Goal: Task Accomplishment & Management: Use online tool/utility

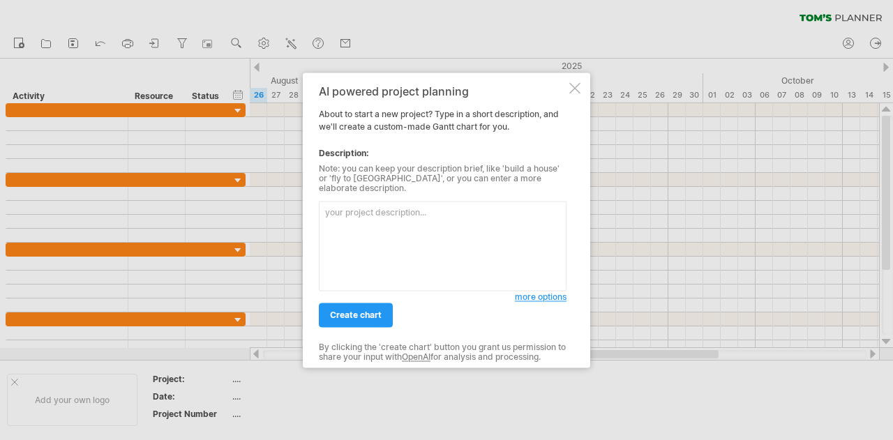
click at [401, 201] on textarea at bounding box center [443, 246] width 248 height 90
type textarea "u"
type textarea "台灣隱形眼鏡品牌上市前, 需要的前置作業"
click at [353, 310] on span "create chart" at bounding box center [356, 315] width 52 height 10
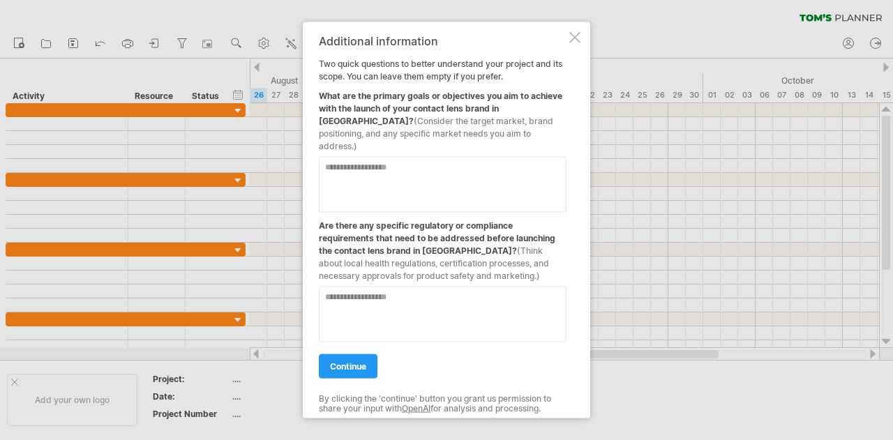
click at [408, 168] on textarea at bounding box center [443, 184] width 248 height 56
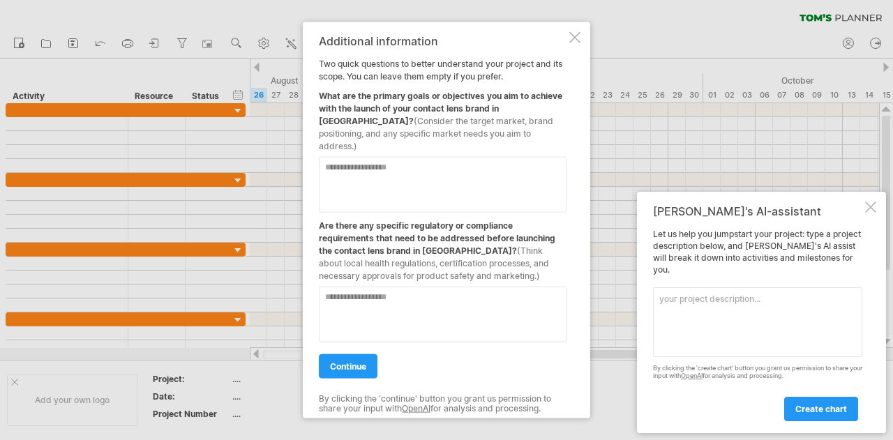
click at [401, 168] on textarea at bounding box center [443, 184] width 248 height 56
type textarea "*"
type textarea "**********"
click at [422, 286] on textarea at bounding box center [443, 314] width 248 height 56
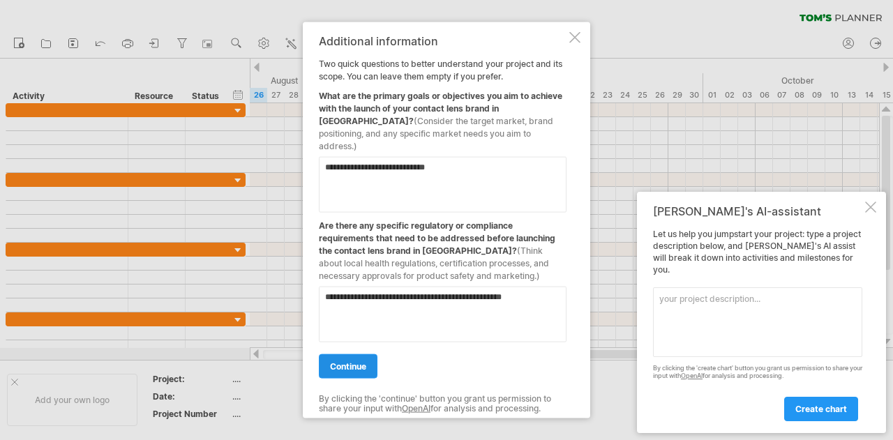
type textarea "**********"
click at [341, 361] on span "continue" at bounding box center [348, 366] width 36 height 10
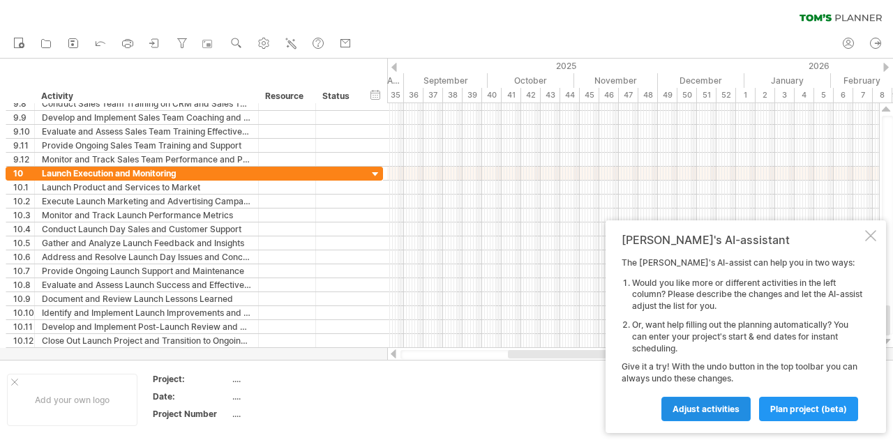
click at [717, 412] on span "Adjust activities" at bounding box center [706, 409] width 67 height 10
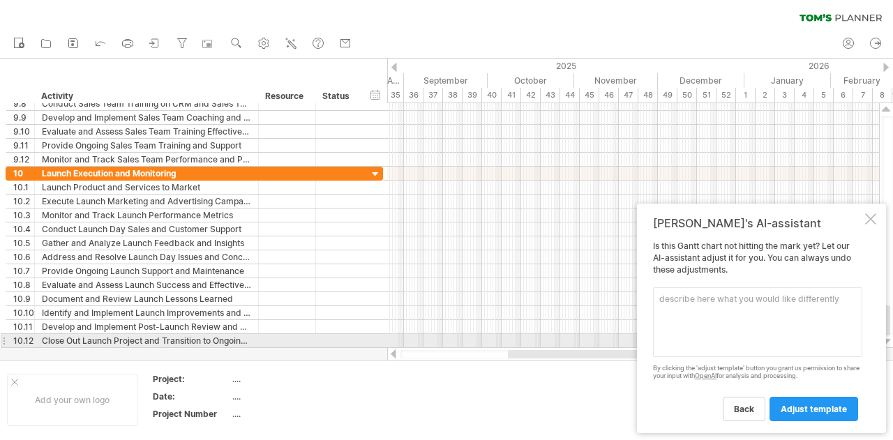
click at [738, 334] on textarea at bounding box center [757, 323] width 209 height 70
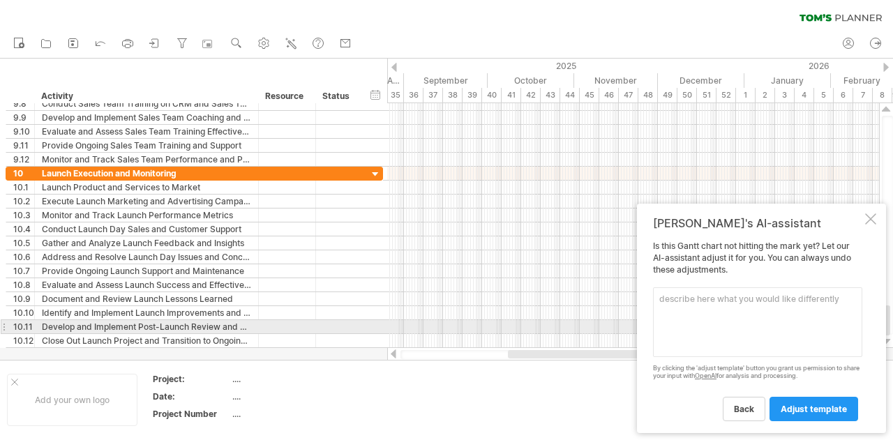
click at [729, 320] on textarea at bounding box center [757, 323] width 209 height 70
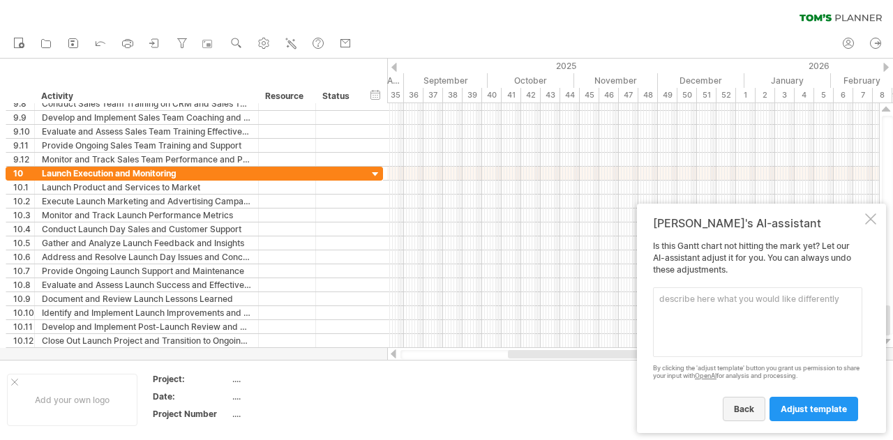
click at [737, 412] on span "back" at bounding box center [744, 409] width 20 height 10
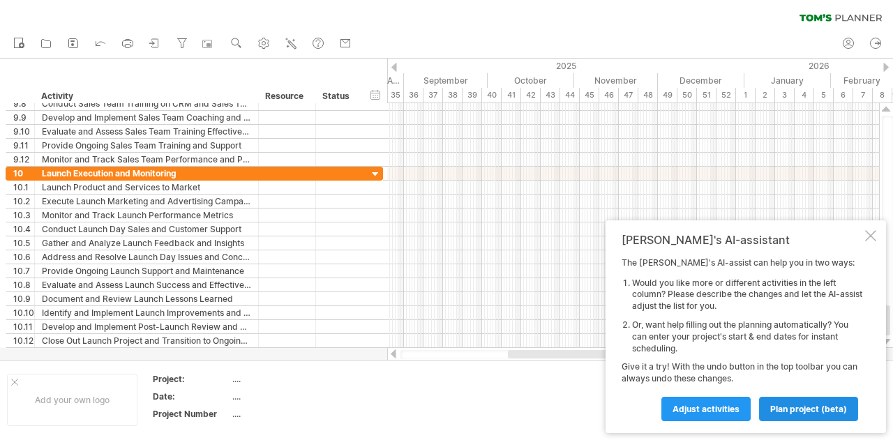
click at [789, 404] on span "plan project (beta)" at bounding box center [808, 409] width 77 height 10
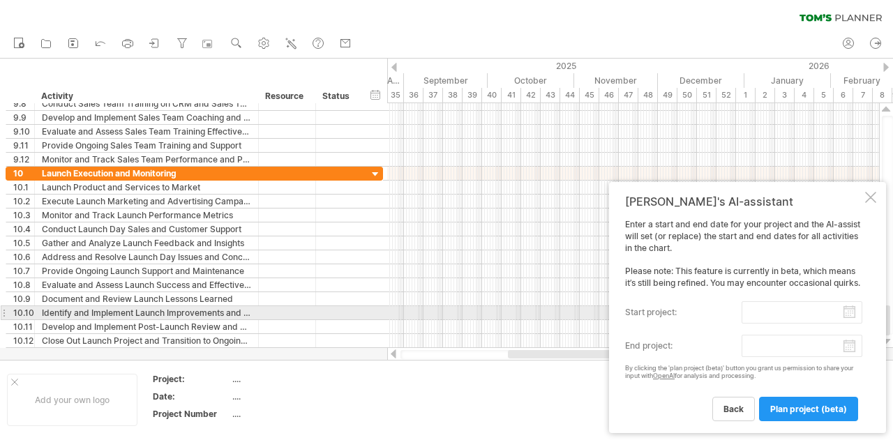
click at [851, 311] on input "start project:" at bounding box center [802, 312] width 121 height 22
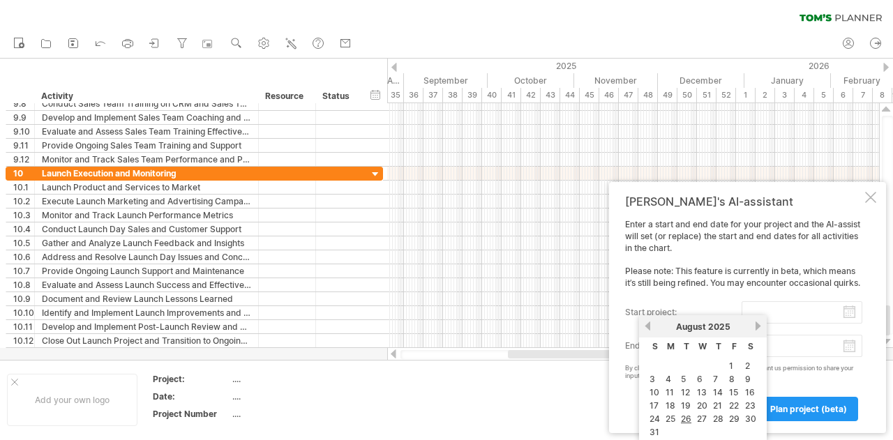
click at [680, 418] on link "26" at bounding box center [686, 418] width 13 height 13
type input "********"
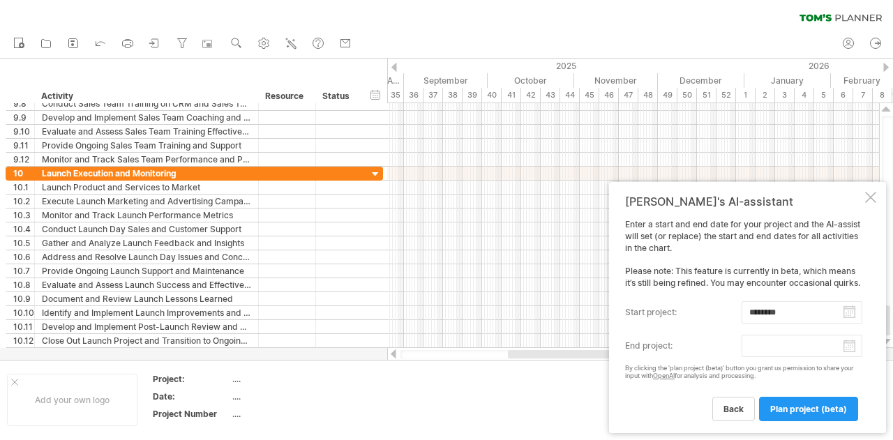
click at [842, 352] on body "progress(100%) Trying to reach [DOMAIN_NAME] Connected again... 0% clear filter…" at bounding box center [446, 221] width 893 height 443
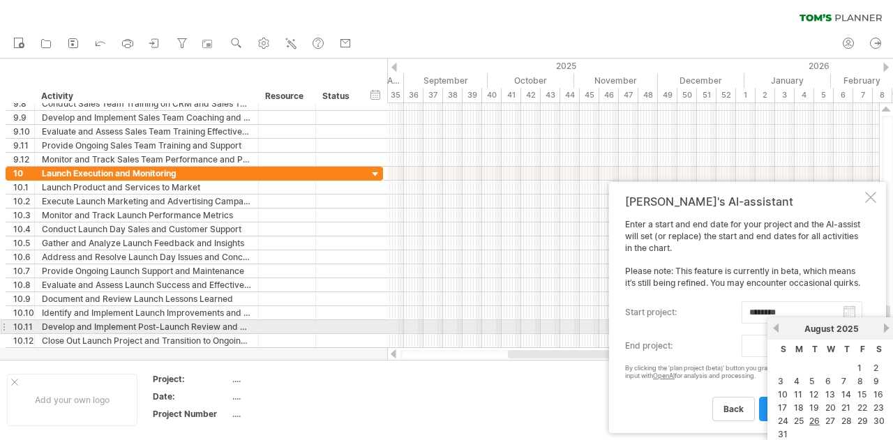
click at [886, 326] on link "next" at bounding box center [886, 328] width 10 height 10
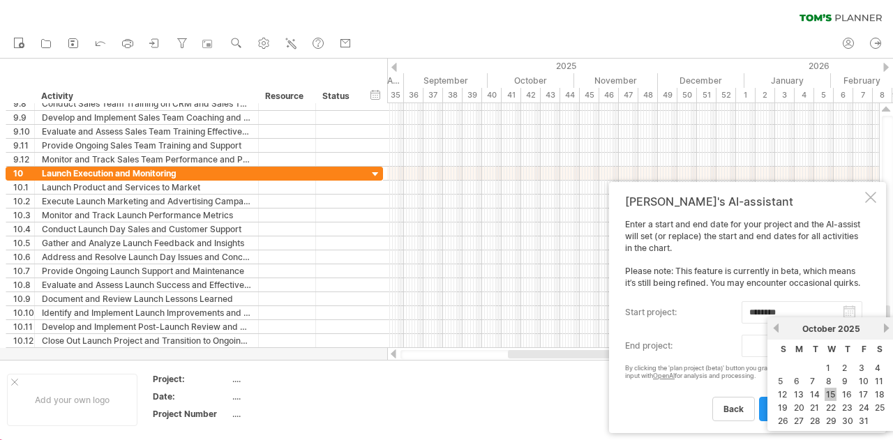
click at [832, 390] on link "15" at bounding box center [831, 394] width 12 height 13
type input "********"
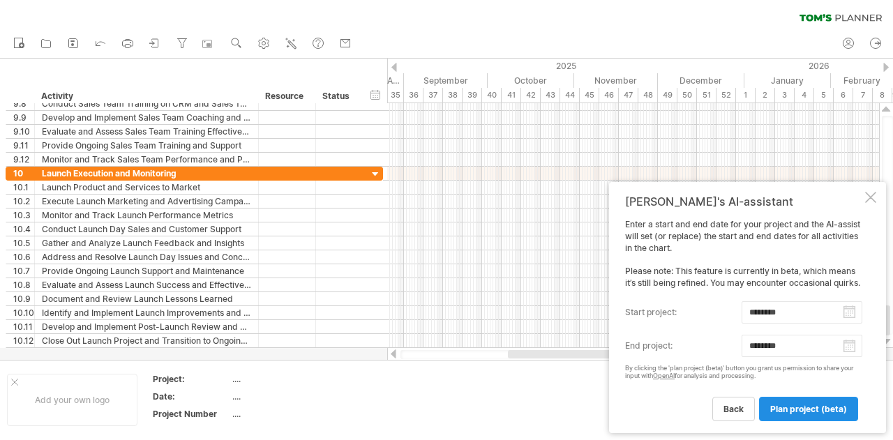
click at [804, 413] on span "plan project (beta)" at bounding box center [808, 409] width 77 height 10
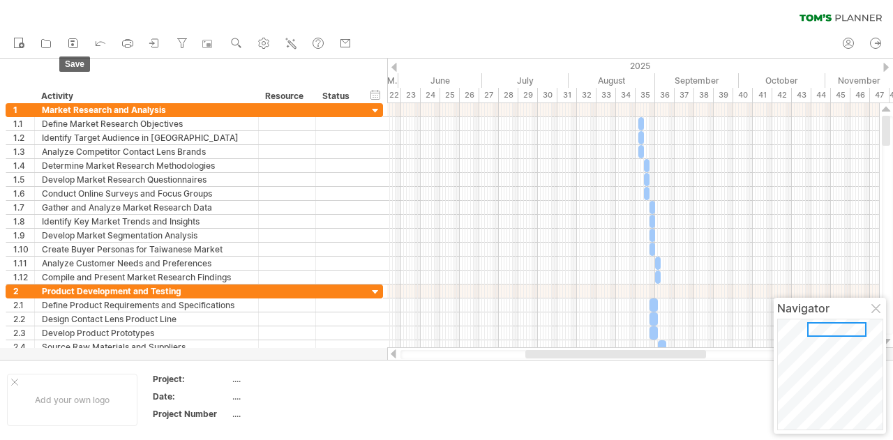
click at [73, 45] on rect at bounding box center [72, 44] width 3 height 3
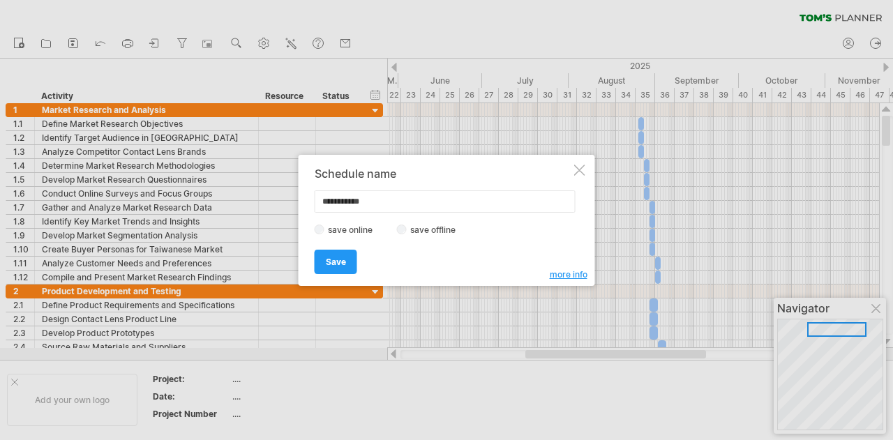
click at [422, 231] on label "save offline" at bounding box center [437, 230] width 61 height 10
click at [331, 269] on link "Save" at bounding box center [336, 262] width 43 height 24
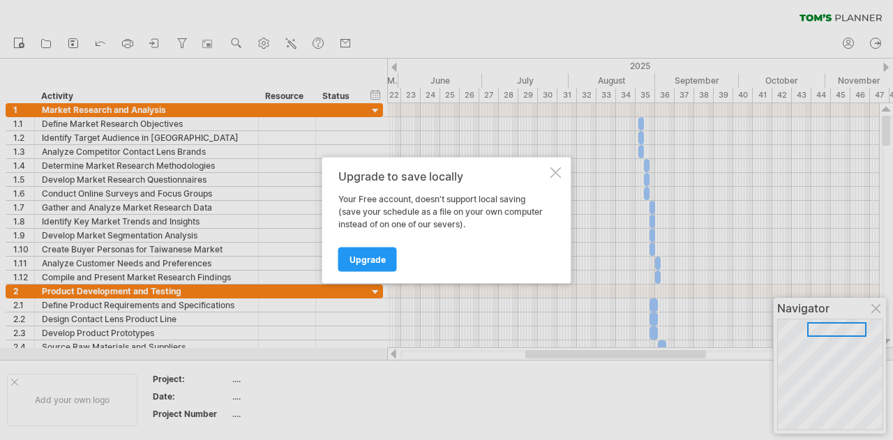
click at [554, 175] on div at bounding box center [556, 172] width 11 height 11
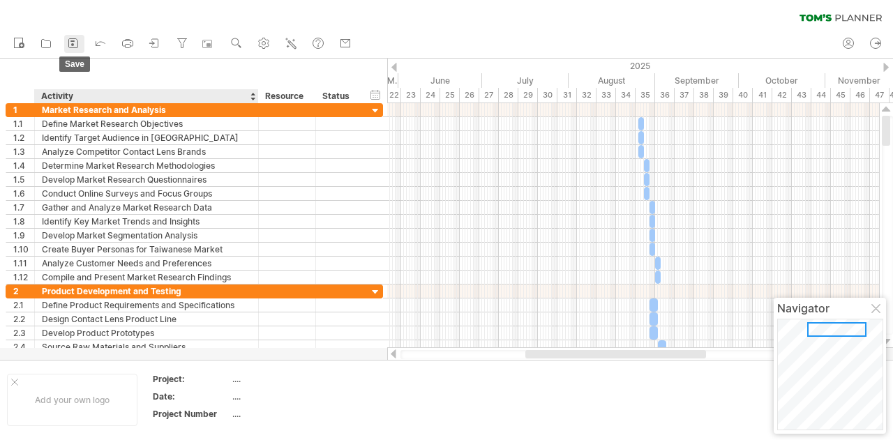
click at [72, 50] on icon at bounding box center [73, 43] width 14 height 14
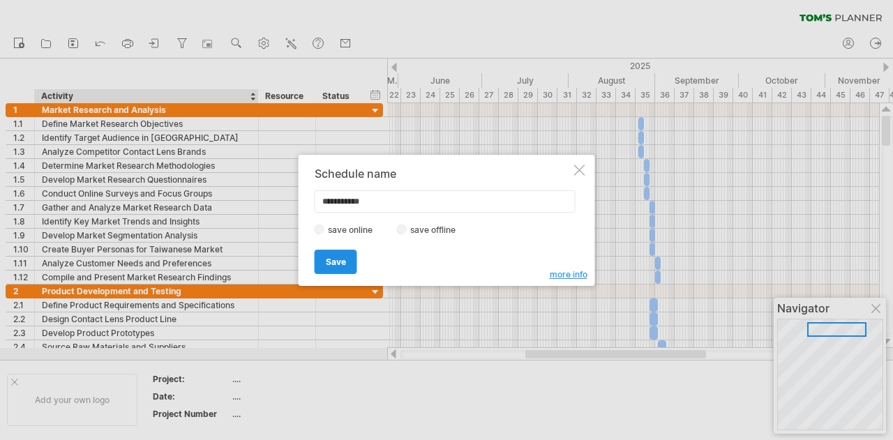
click at [330, 262] on span "Save" at bounding box center [336, 262] width 20 height 10
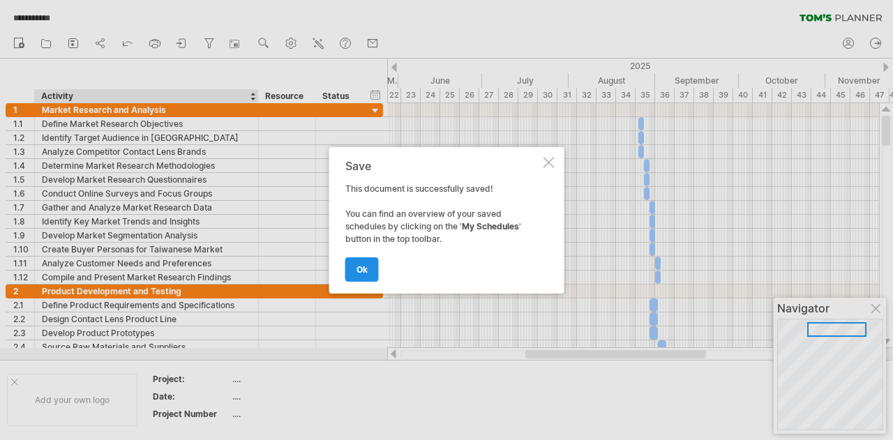
click at [359, 269] on span "ok" at bounding box center [362, 269] width 11 height 10
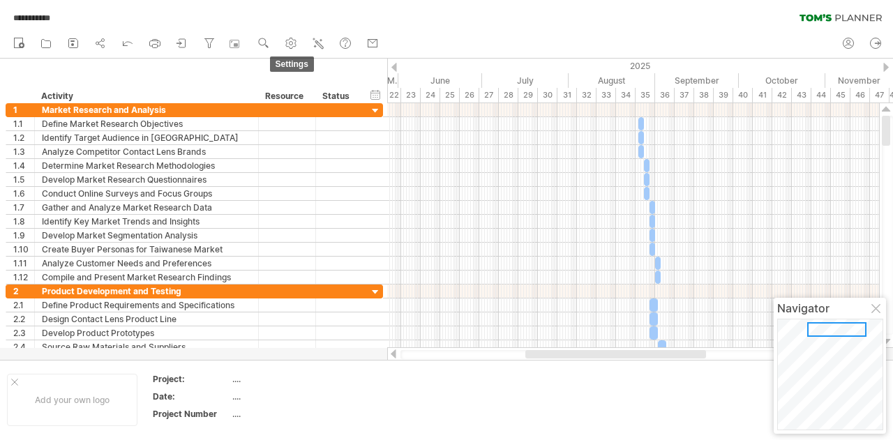
click at [294, 42] on g at bounding box center [291, 43] width 14 height 14
select select "*"
select select "**"
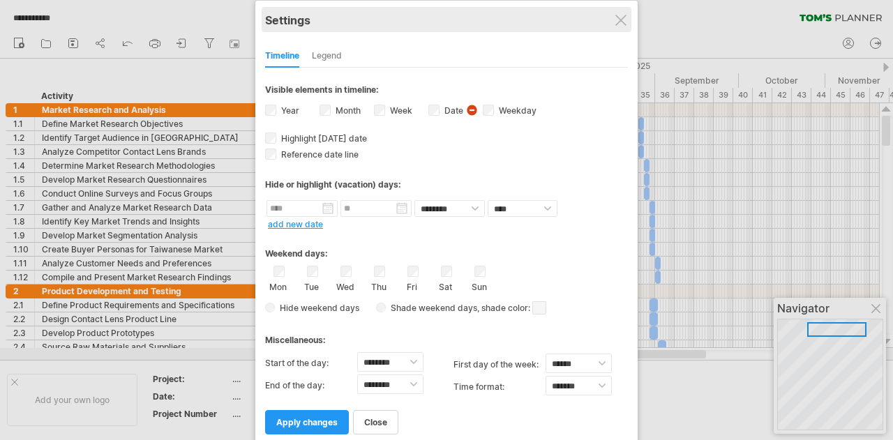
click at [628, 20] on div "Settings" at bounding box center [446, 19] width 363 height 25
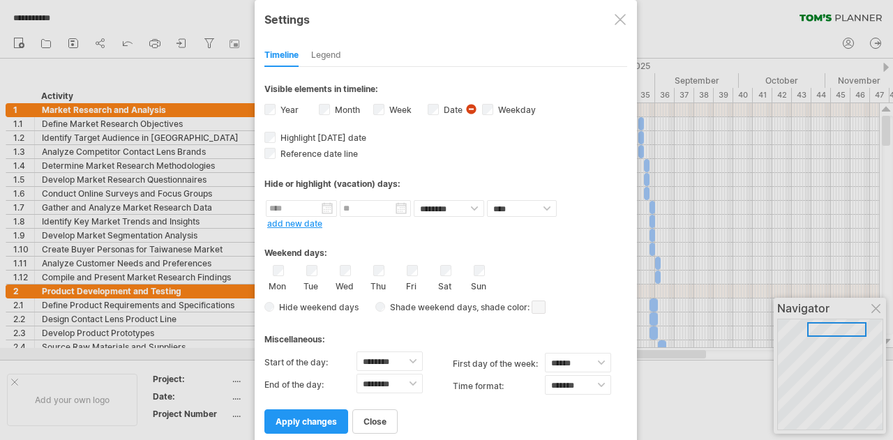
click at [621, 22] on div at bounding box center [620, 19] width 11 height 11
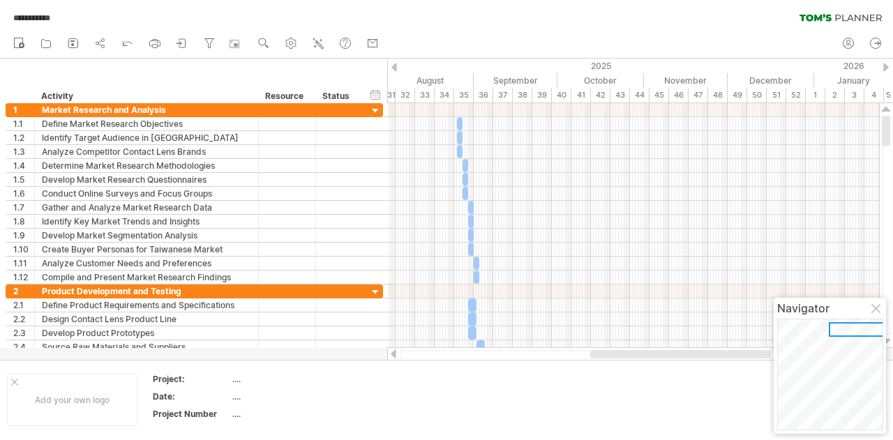
drag, startPoint x: 601, startPoint y: 352, endPoint x: 666, endPoint y: 373, distance: 68.0
click at [666, 373] on div "**********" at bounding box center [446, 220] width 893 height 440
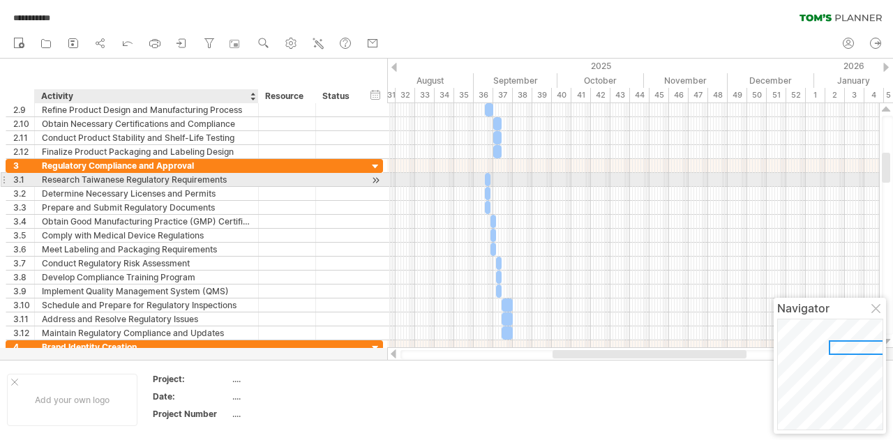
click at [60, 181] on div "Research Taiwanese Regulatory Requirements" at bounding box center [146, 179] width 209 height 13
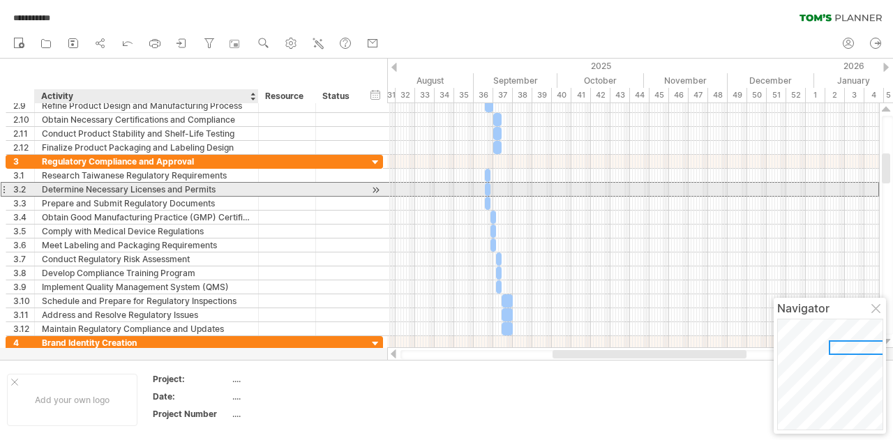
click at [64, 186] on div "Determine Necessary Licenses and Permits" at bounding box center [146, 189] width 209 height 13
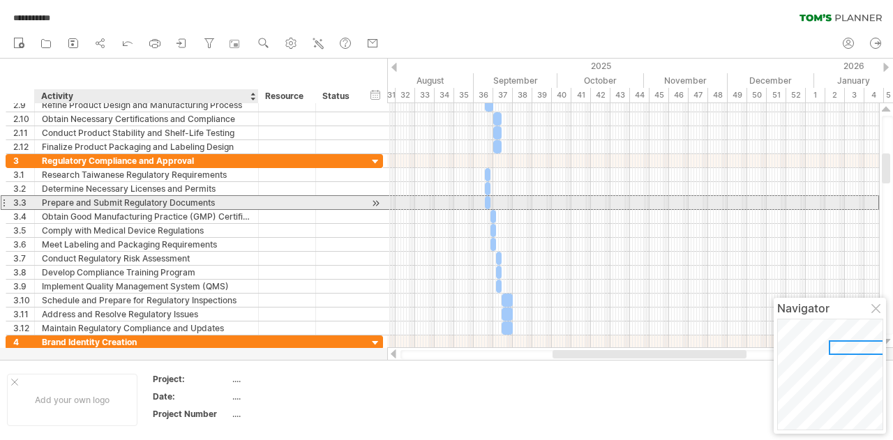
click at [159, 205] on div "Prepare and Submit Regulatory Documents" at bounding box center [146, 202] width 209 height 13
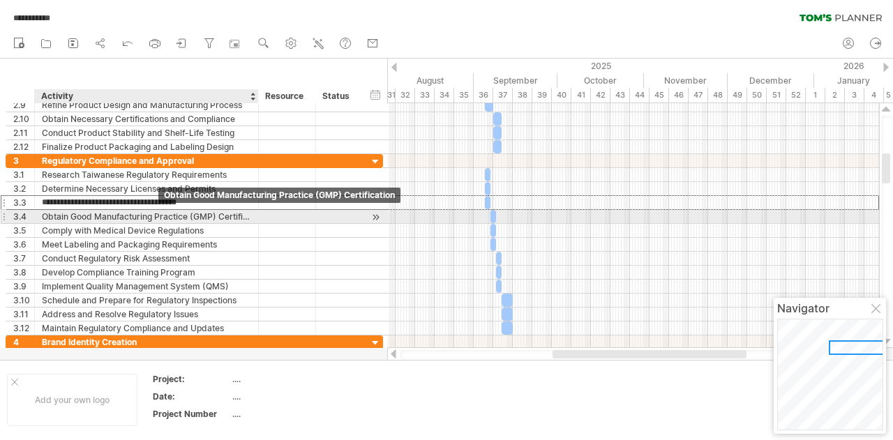
click at [161, 217] on div "Obtain Good Manufacturing Practice (GMP) Certification" at bounding box center [146, 216] width 209 height 13
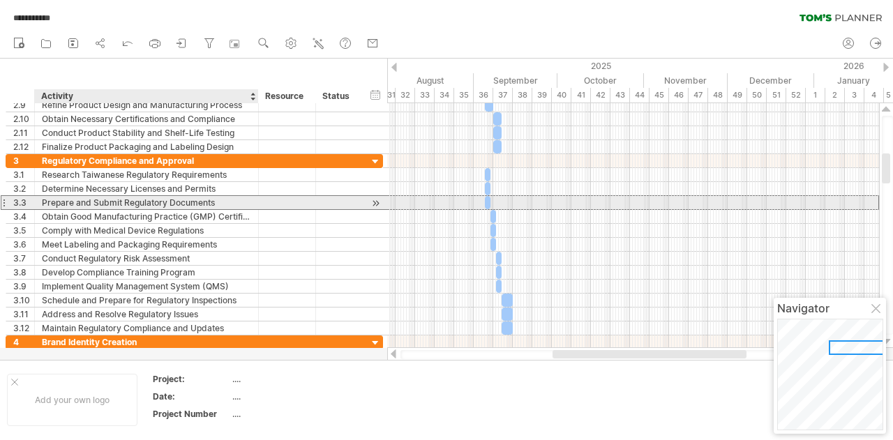
click at [159, 204] on div "Prepare and Submit Regulatory Documents" at bounding box center [146, 202] width 209 height 13
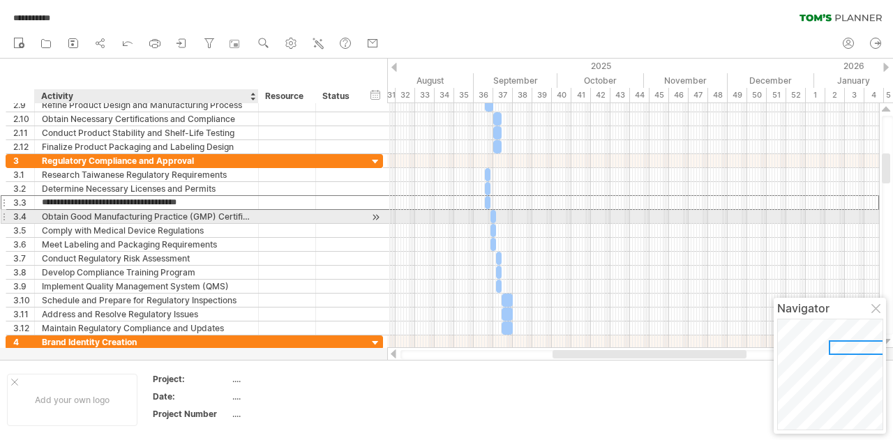
click at [155, 221] on div "**********" at bounding box center [195, 217] width 378 height 14
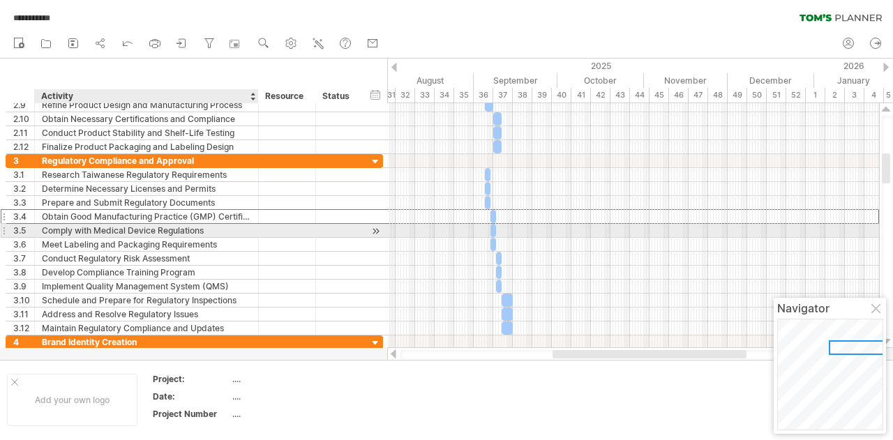
click at [152, 231] on div "Comply with Medical Device Regulations" at bounding box center [146, 230] width 209 height 13
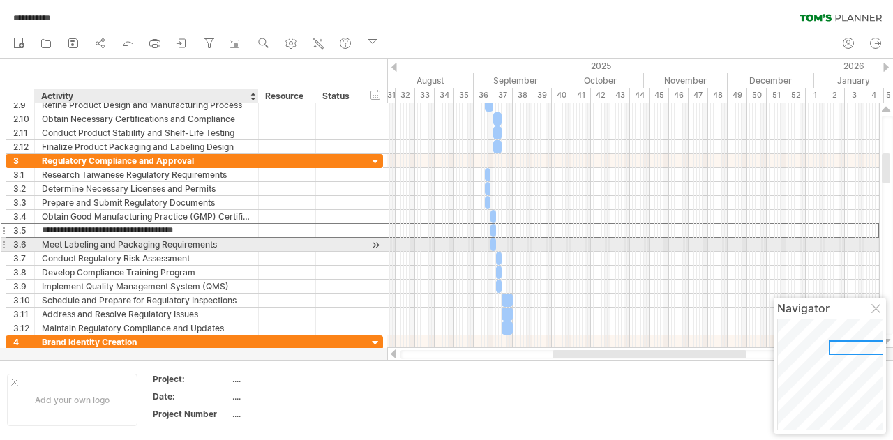
click at [154, 241] on div "Meet Labeling and Packaging Requirements" at bounding box center [146, 244] width 209 height 13
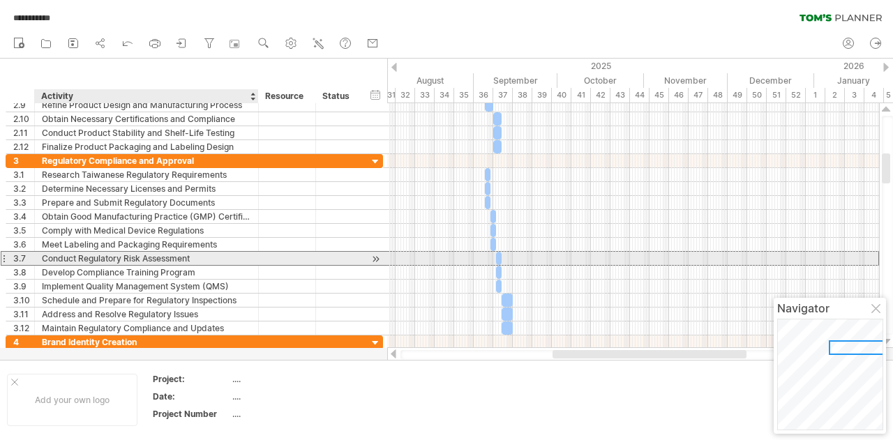
click at [140, 260] on div "Conduct Regulatory Risk Assessment" at bounding box center [146, 258] width 209 height 13
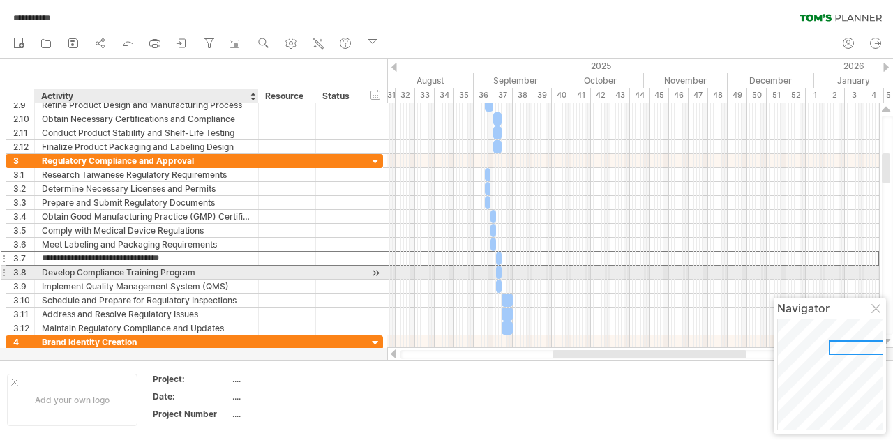
click at [161, 267] on div "Develop Compliance Training Program" at bounding box center [146, 272] width 209 height 13
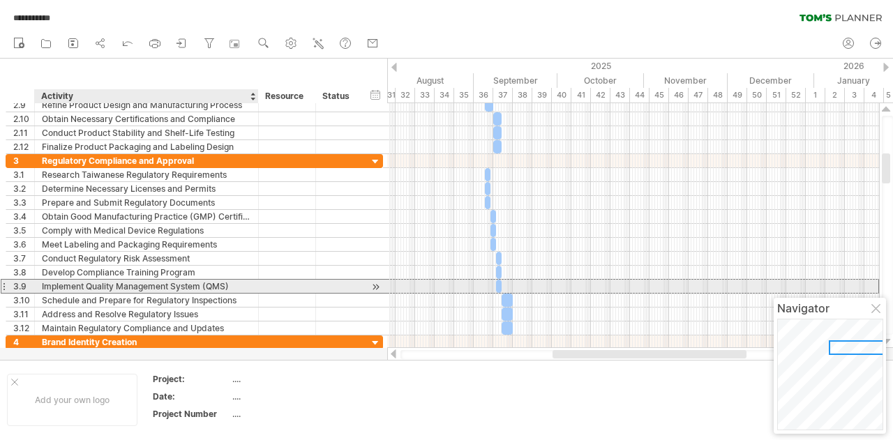
click at [165, 285] on div "Implement Quality Management System (QMS)" at bounding box center [146, 286] width 209 height 13
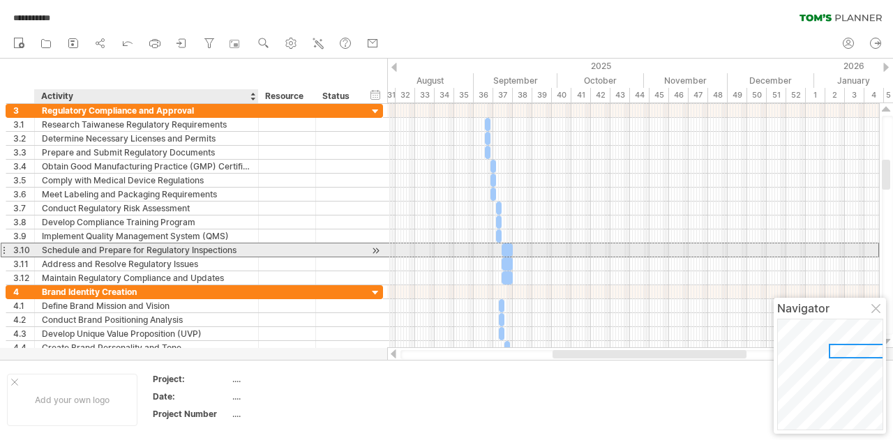
click at [179, 251] on div "Schedule and Prepare for Regulatory Inspections" at bounding box center [146, 250] width 209 height 13
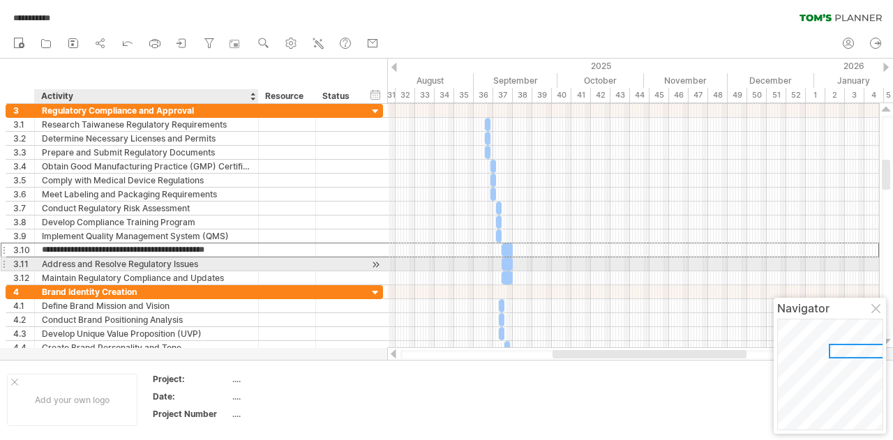
click at [145, 261] on div "Address and Resolve Regulatory Issues" at bounding box center [146, 264] width 209 height 13
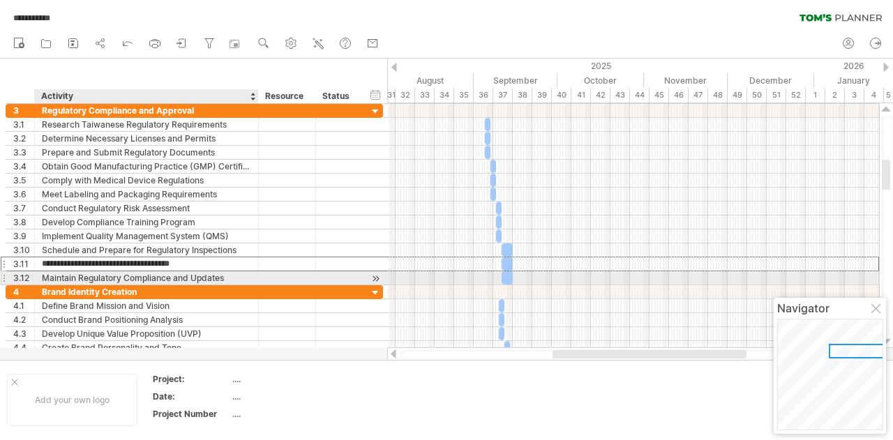
click at [140, 277] on div "Maintain Regulatory Compliance and Updates" at bounding box center [146, 277] width 209 height 13
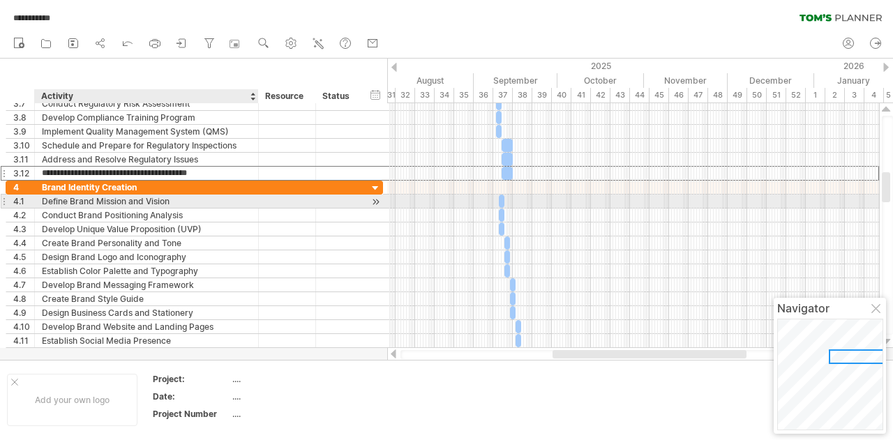
click at [107, 202] on div "Define Brand Mission and Vision" at bounding box center [146, 201] width 209 height 13
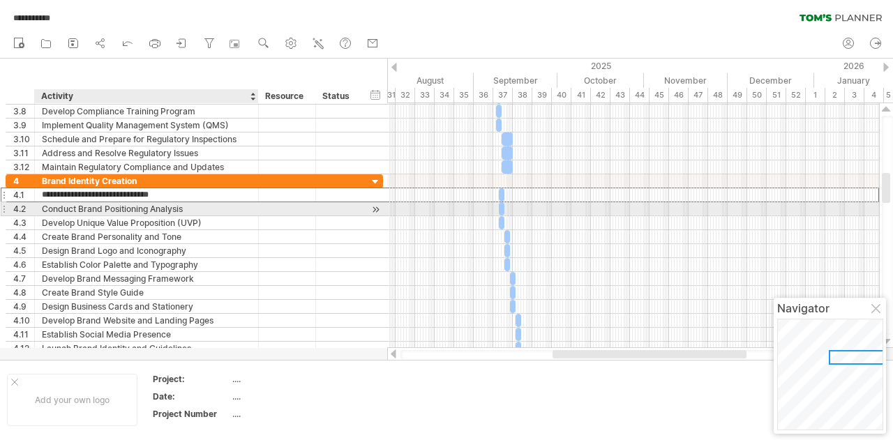
click at [120, 208] on div "Conduct Brand Positioning Analysis" at bounding box center [146, 208] width 209 height 13
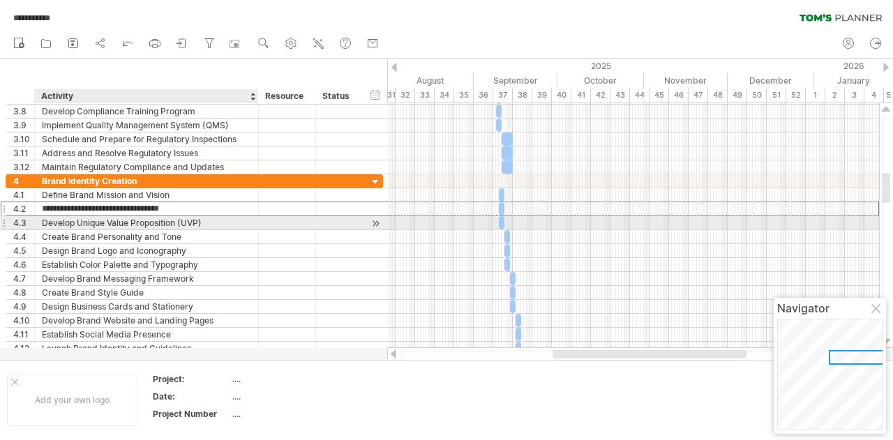
click at [127, 223] on div "Develop Unique Value Proposition (UVP)" at bounding box center [146, 222] width 209 height 13
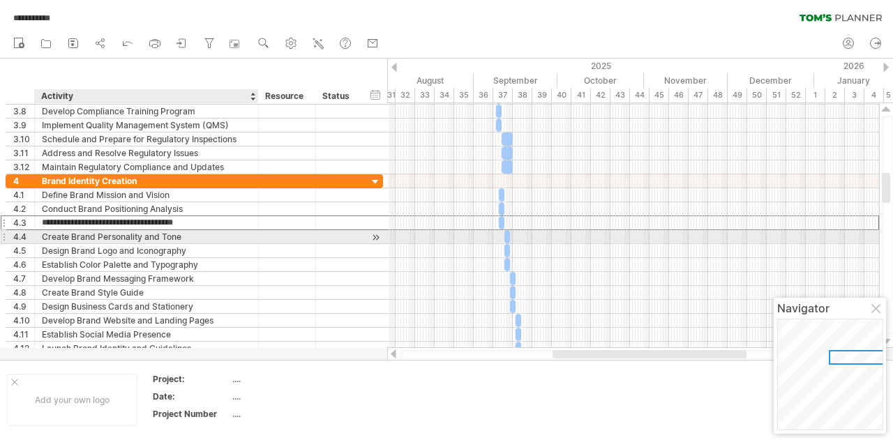
click at [135, 234] on div "Create Brand Personality and Tone" at bounding box center [146, 236] width 209 height 13
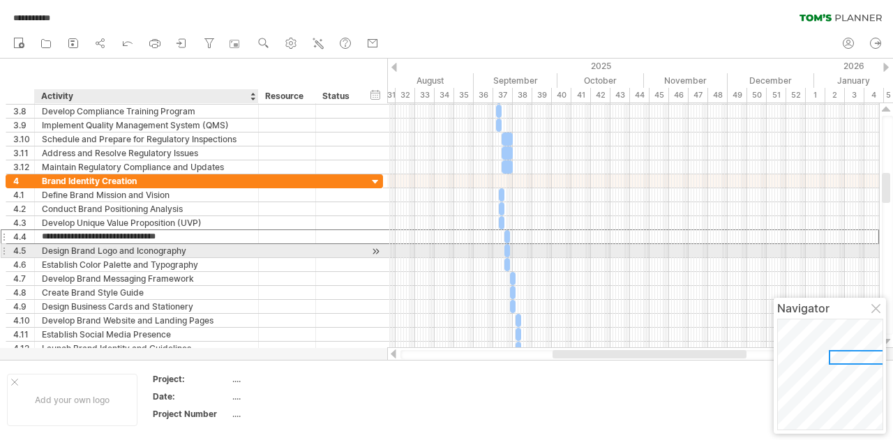
click at [149, 249] on div "Design Brand Logo and Iconography" at bounding box center [146, 250] width 209 height 13
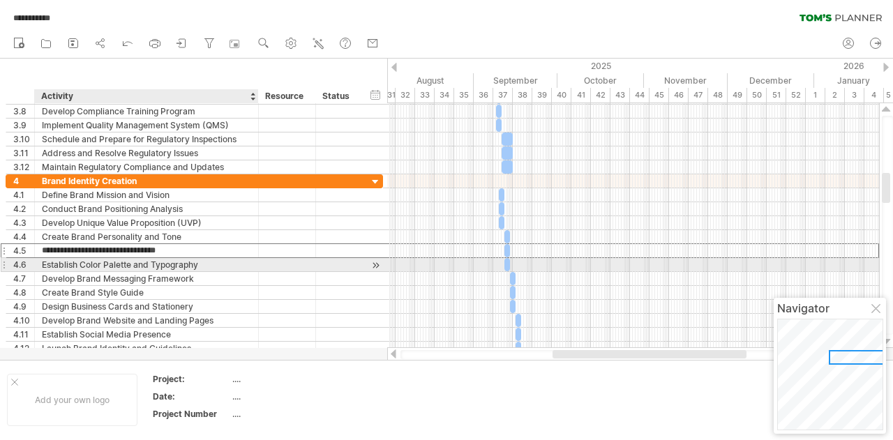
click at [149, 268] on div "Establish Color Palette and Typography" at bounding box center [146, 264] width 209 height 13
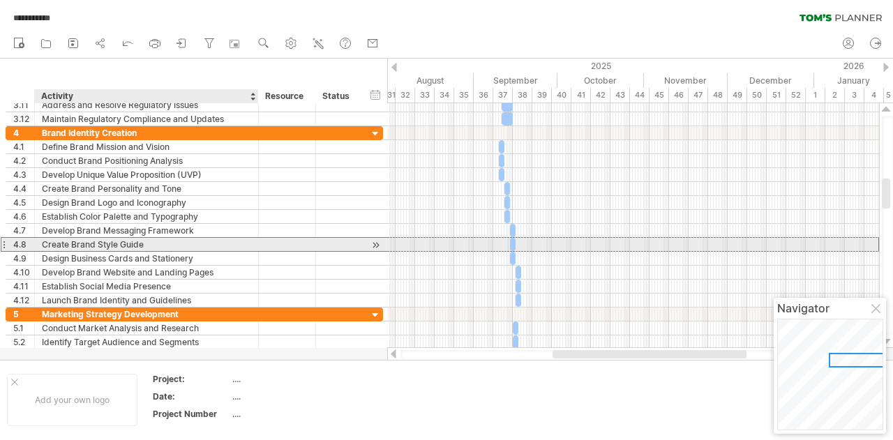
click at [109, 244] on div "Create Brand Style Guide" at bounding box center [146, 244] width 209 height 13
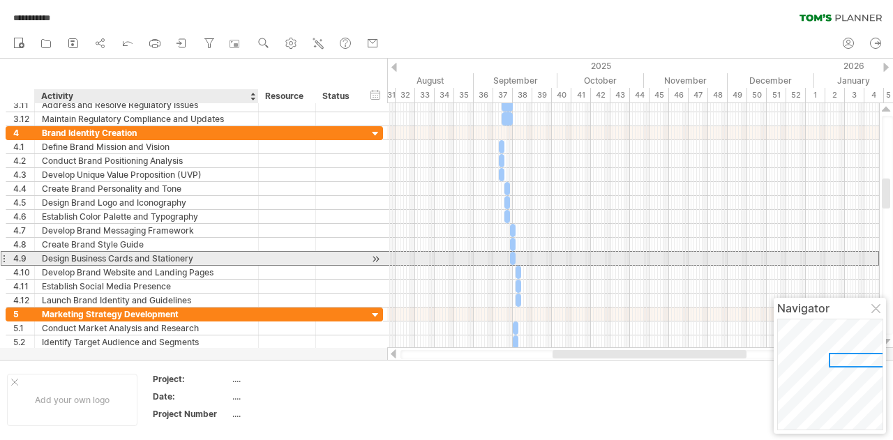
click at [191, 260] on div "Design Business Cards and Stationery" at bounding box center [146, 258] width 209 height 13
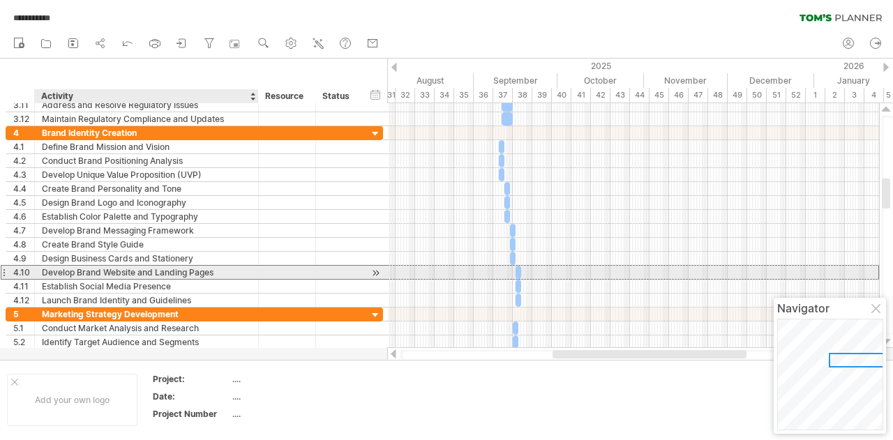
click at [173, 269] on div "Develop Brand Website and Landing Pages" at bounding box center [146, 272] width 209 height 13
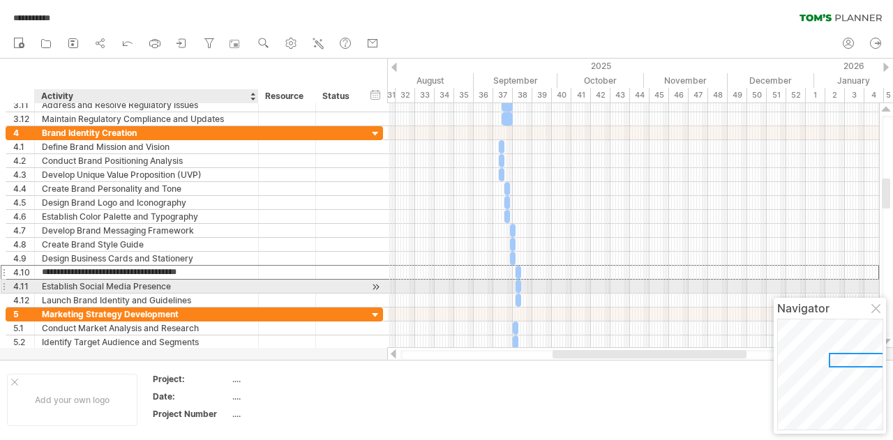
click at [145, 286] on div "Establish Social Media Presence" at bounding box center [146, 286] width 209 height 13
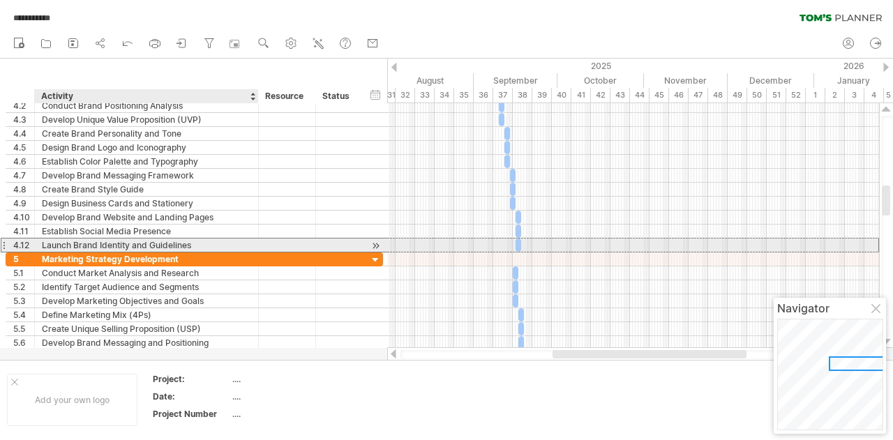
click at [138, 240] on div "Launch Brand Identity and Guidelines" at bounding box center [146, 245] width 209 height 13
